Goal: Task Accomplishment & Management: Use online tool/utility

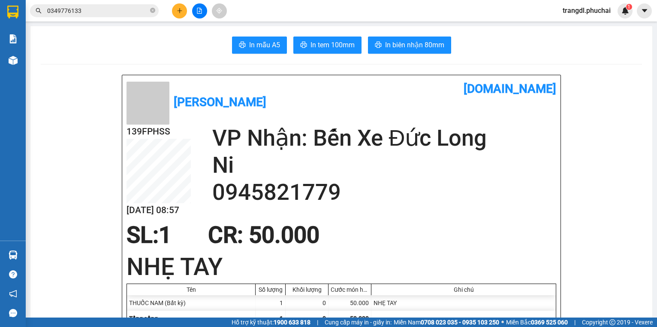
click at [18, 58] on div at bounding box center [13, 60] width 15 height 15
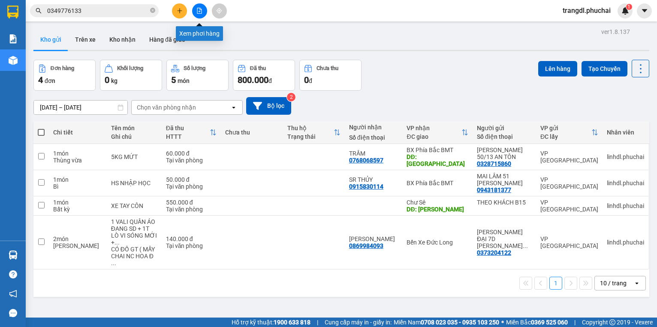
click at [196, 10] on button at bounding box center [199, 10] width 15 height 15
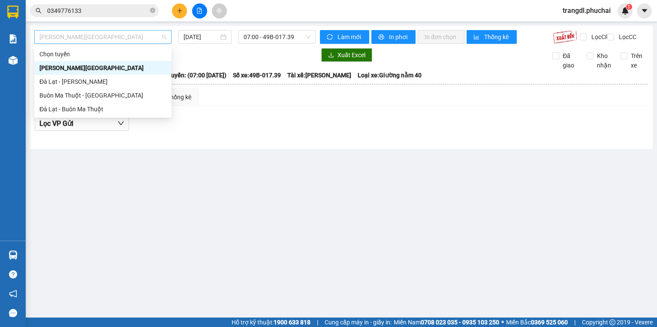
click at [143, 36] on span "[PERSON_NAME][GEOGRAPHIC_DATA]" at bounding box center [102, 36] width 127 height 13
click at [134, 74] on div "[PERSON_NAME][GEOGRAPHIC_DATA]" at bounding box center [102, 68] width 137 height 14
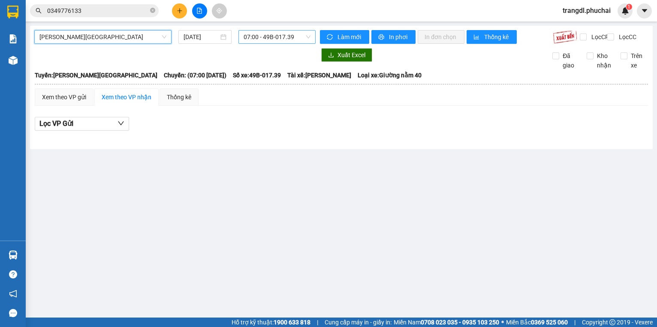
click at [264, 42] on span "07:00 - 49B-017.39" at bounding box center [277, 36] width 67 height 13
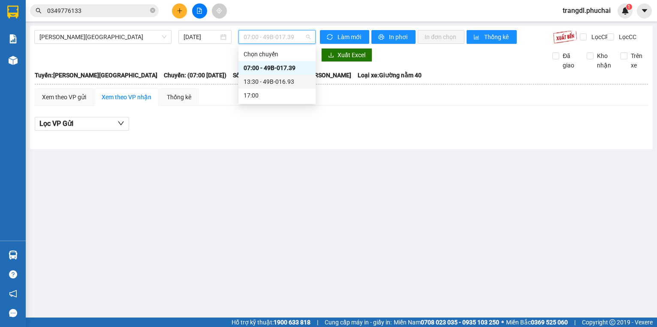
click at [268, 80] on div "13:30 - 49B-016.93" at bounding box center [277, 81] width 67 height 9
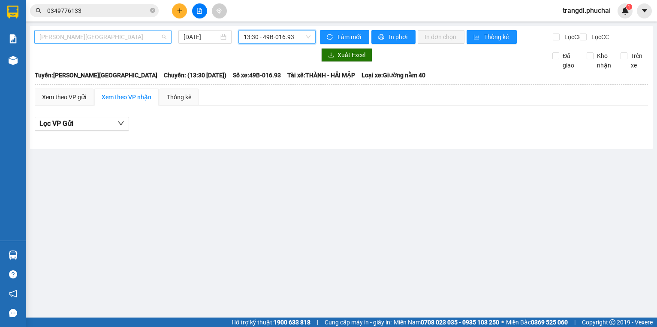
click at [110, 42] on span "[PERSON_NAME][GEOGRAPHIC_DATA]" at bounding box center [102, 36] width 127 height 13
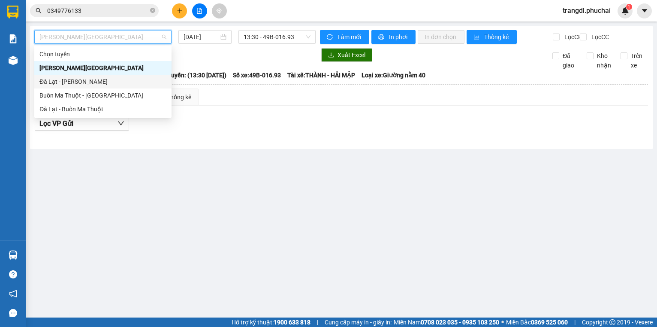
click at [108, 86] on div "Đà Lạt - [PERSON_NAME]" at bounding box center [102, 82] width 137 height 14
type input "[DATE]"
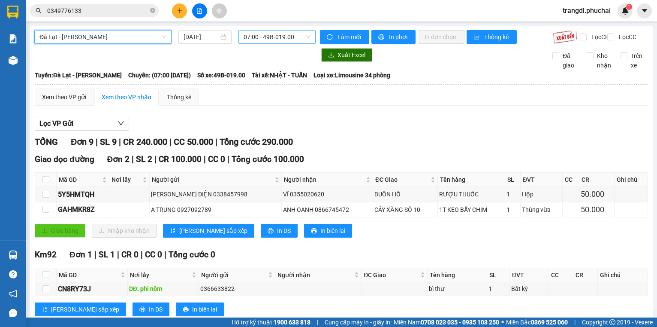
click at [244, 39] on span "07:00 - 49B-019.00" at bounding box center [277, 36] width 67 height 13
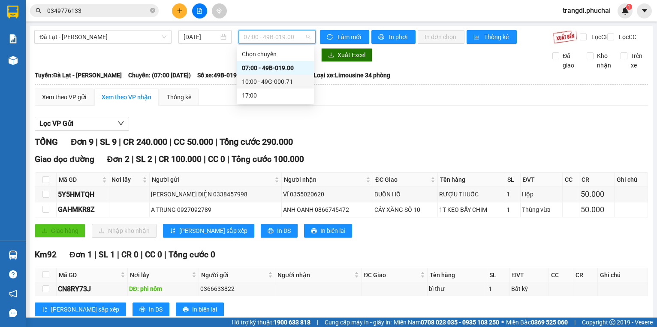
click at [261, 87] on div "10:00 - 49G-000.71" at bounding box center [275, 82] width 77 height 14
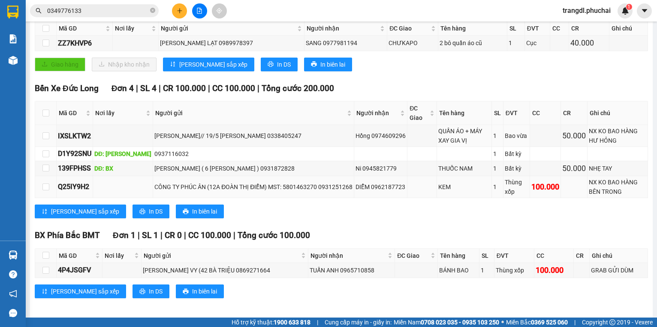
scroll to position [161, 0]
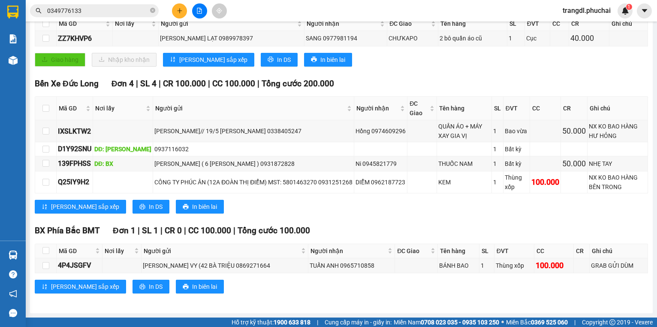
drag, startPoint x: 27, startPoint y: 59, endPoint x: 22, endPoint y: 60, distance: 4.7
click at [26, 60] on main "[GEOGRAPHIC_DATA] - Gia Lai [DATE] 10:00 10:00 - 49G-000.71 Làm mới In phơi In …" at bounding box center [328, 158] width 657 height 317
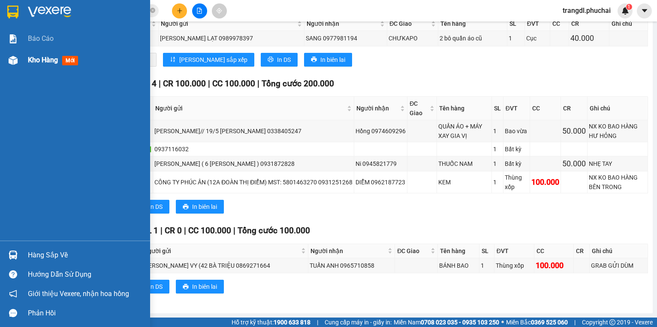
click at [22, 60] on div "Kho hàng mới" at bounding box center [75, 59] width 150 height 21
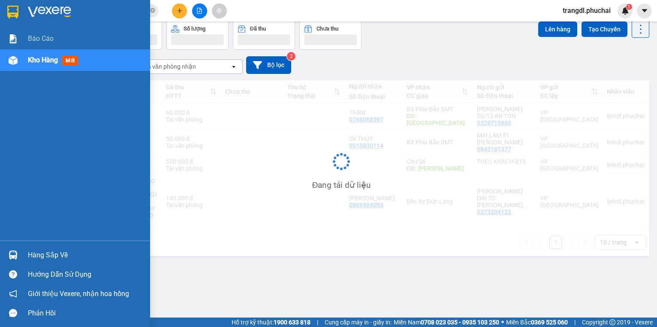
scroll to position [39, 0]
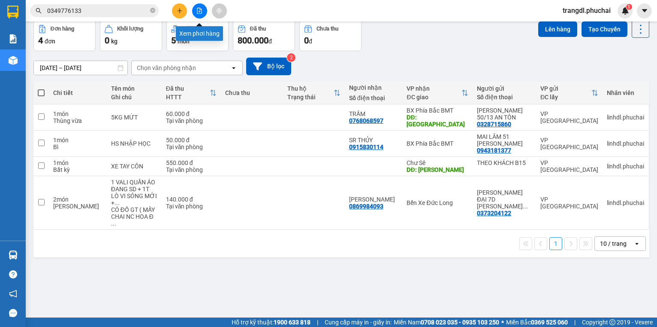
click at [199, 16] on button at bounding box center [199, 10] width 15 height 15
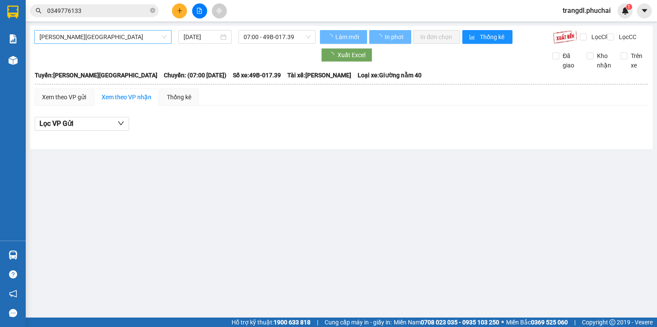
click at [81, 39] on span "[PERSON_NAME][GEOGRAPHIC_DATA]" at bounding box center [102, 36] width 127 height 13
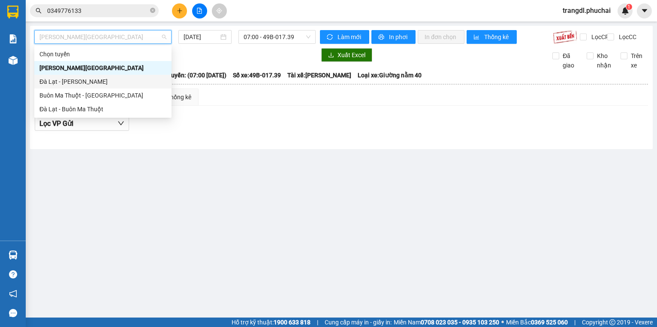
click at [97, 83] on div "Đà Lạt - [PERSON_NAME]" at bounding box center [102, 81] width 127 height 9
type input "[DATE]"
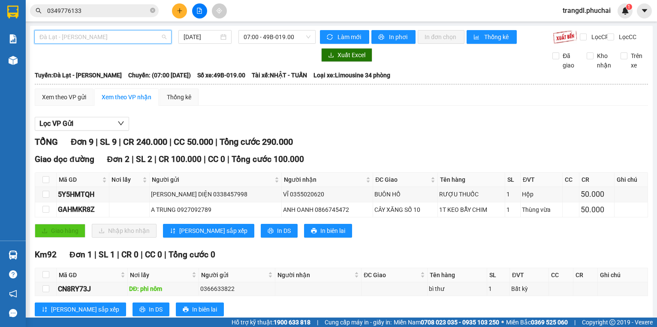
click at [118, 30] on span "Đà Lạt - [PERSON_NAME]" at bounding box center [102, 36] width 127 height 13
click at [265, 36] on span "07:00 - 49B-019.00" at bounding box center [277, 36] width 67 height 13
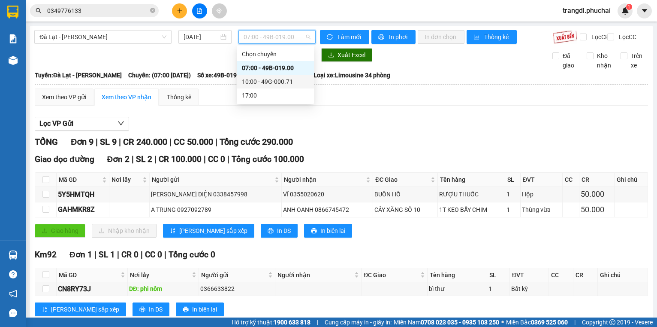
click at [288, 82] on div "10:00 - 49G-000.71" at bounding box center [275, 81] width 67 height 9
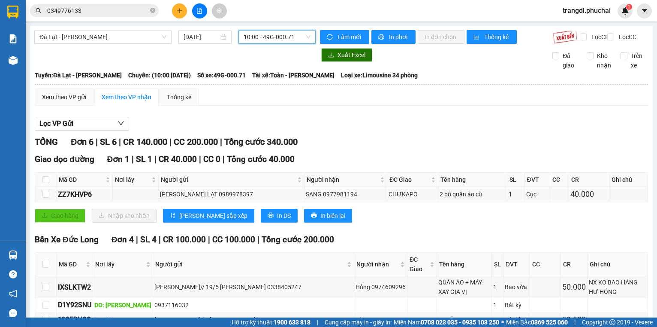
click at [16, 60] on img at bounding box center [13, 60] width 9 height 9
